Goal: Check status: Check status

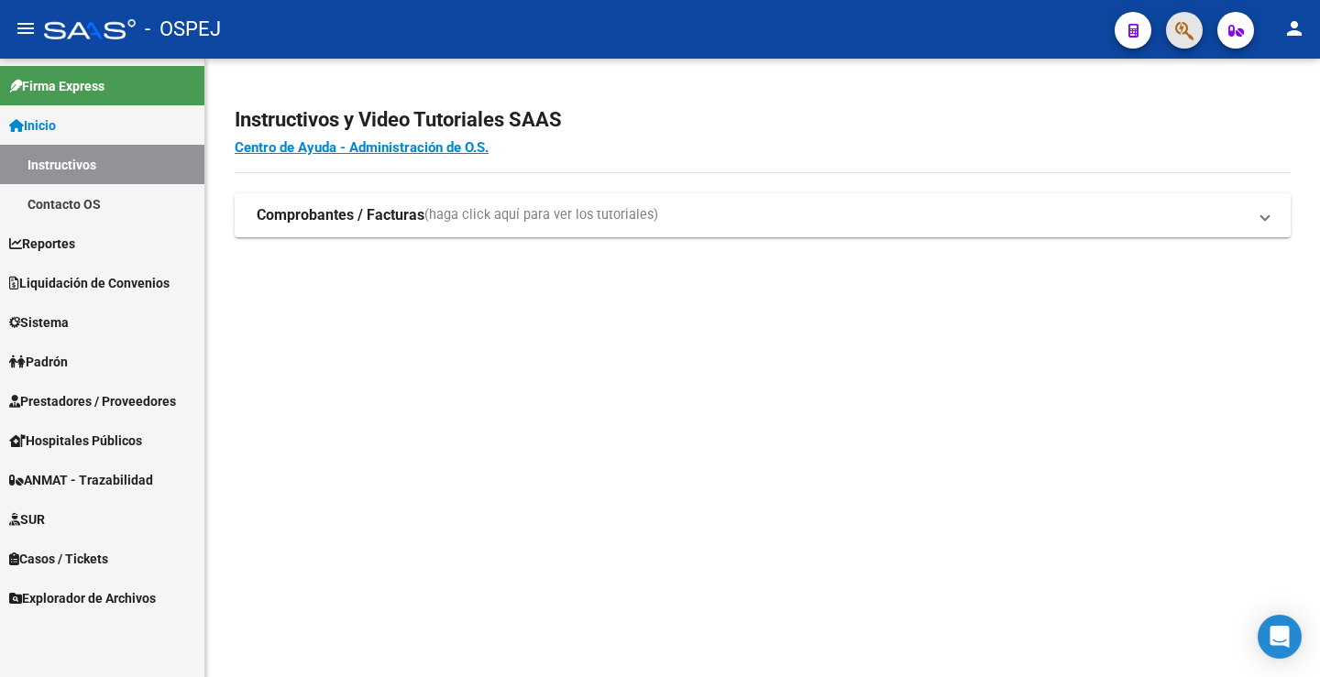
click at [1201, 37] on button "button" at bounding box center [1184, 30] width 37 height 37
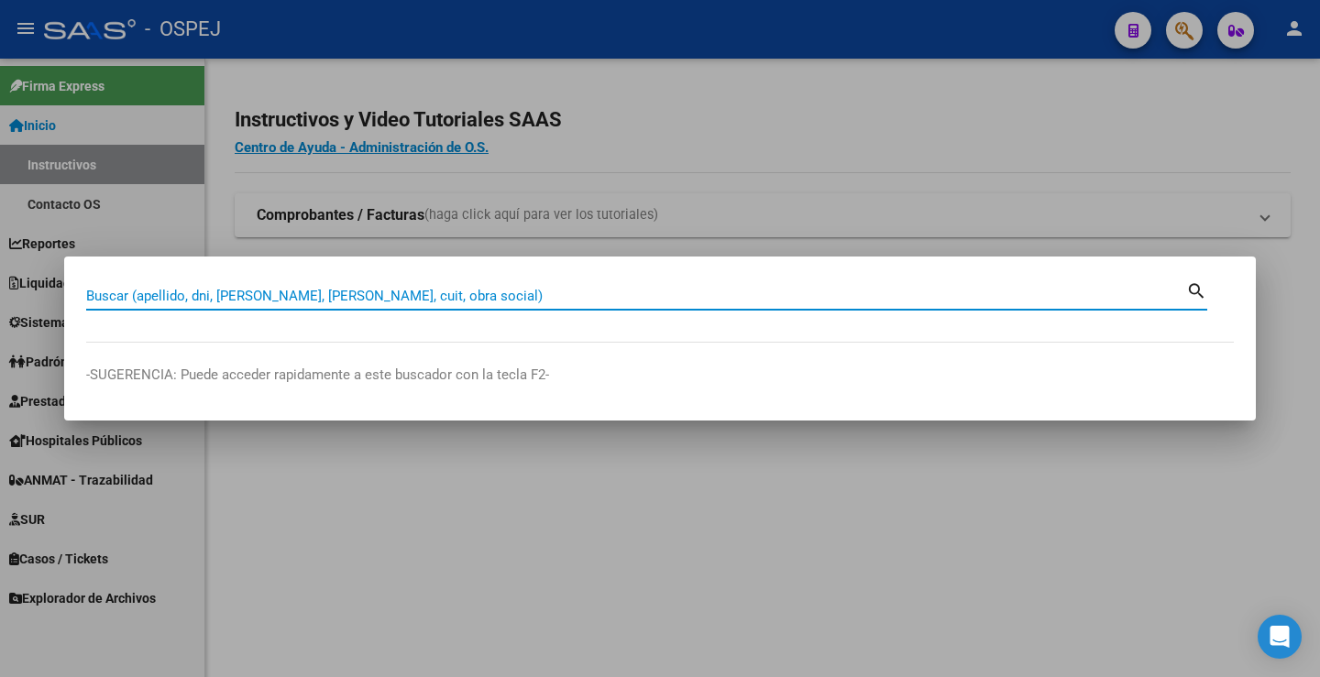
paste input "21103807"
type input "21103807"
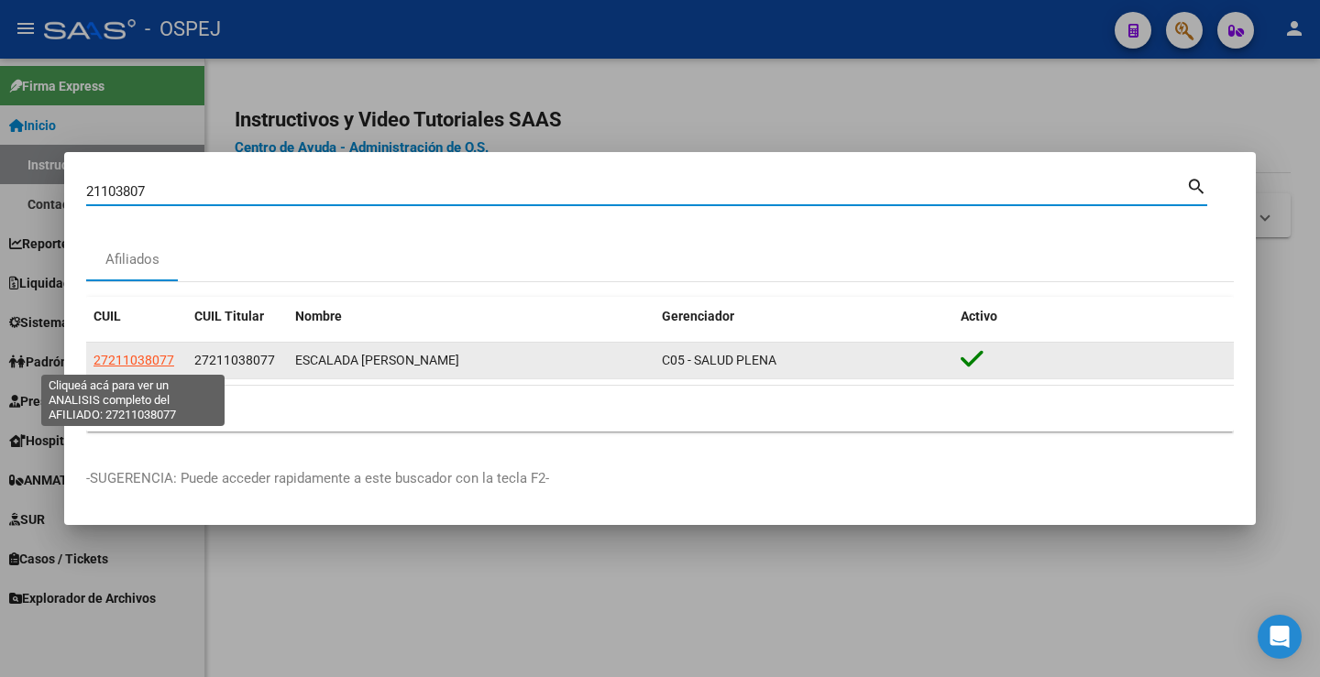
click at [162, 360] on span "27211038077" at bounding box center [134, 360] width 81 height 15
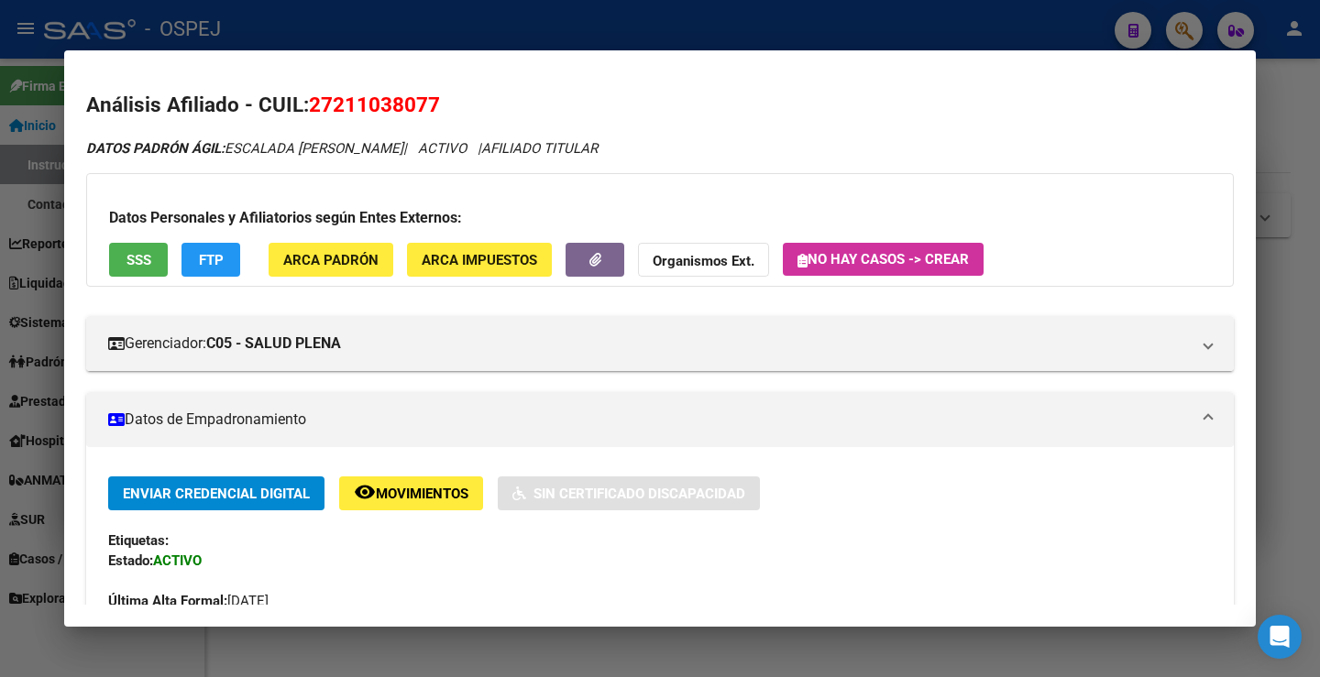
click at [347, 105] on span "27211038077" at bounding box center [374, 105] width 131 height 24
